Goal: Register for event/course

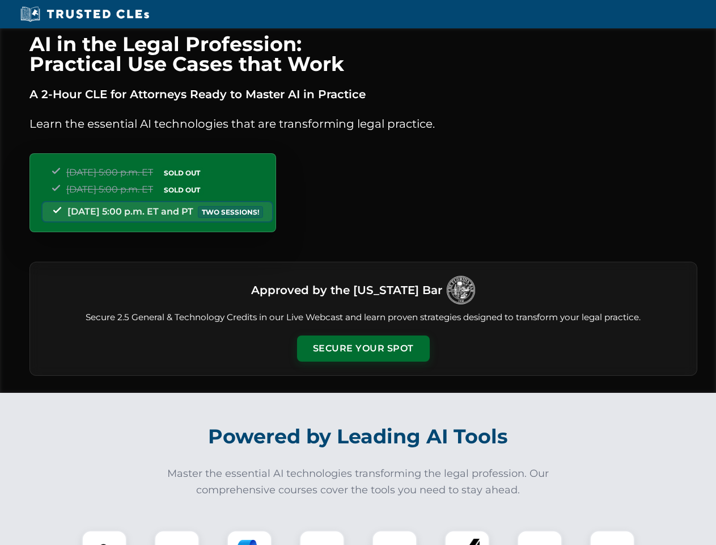
click at [363, 348] on button "Secure Your Spot" at bounding box center [363, 348] width 133 height 26
click at [104, 537] on img at bounding box center [104, 552] width 33 height 33
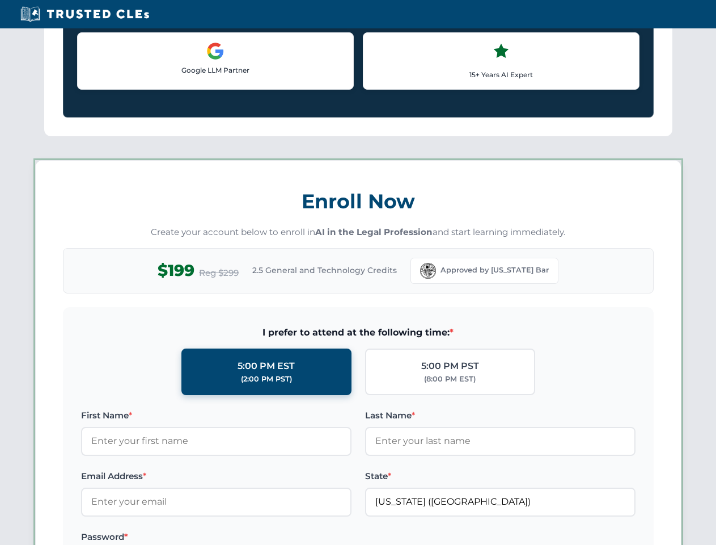
click at [250, 537] on label "Password *" at bounding box center [216, 537] width 271 height 14
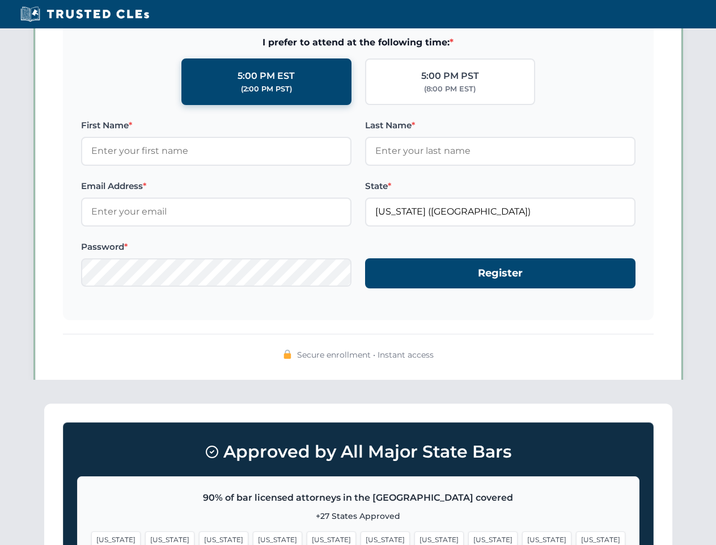
click at [522, 537] on span "[US_STATE]" at bounding box center [546, 539] width 49 height 16
